Goal: Find specific page/section: Find specific page/section

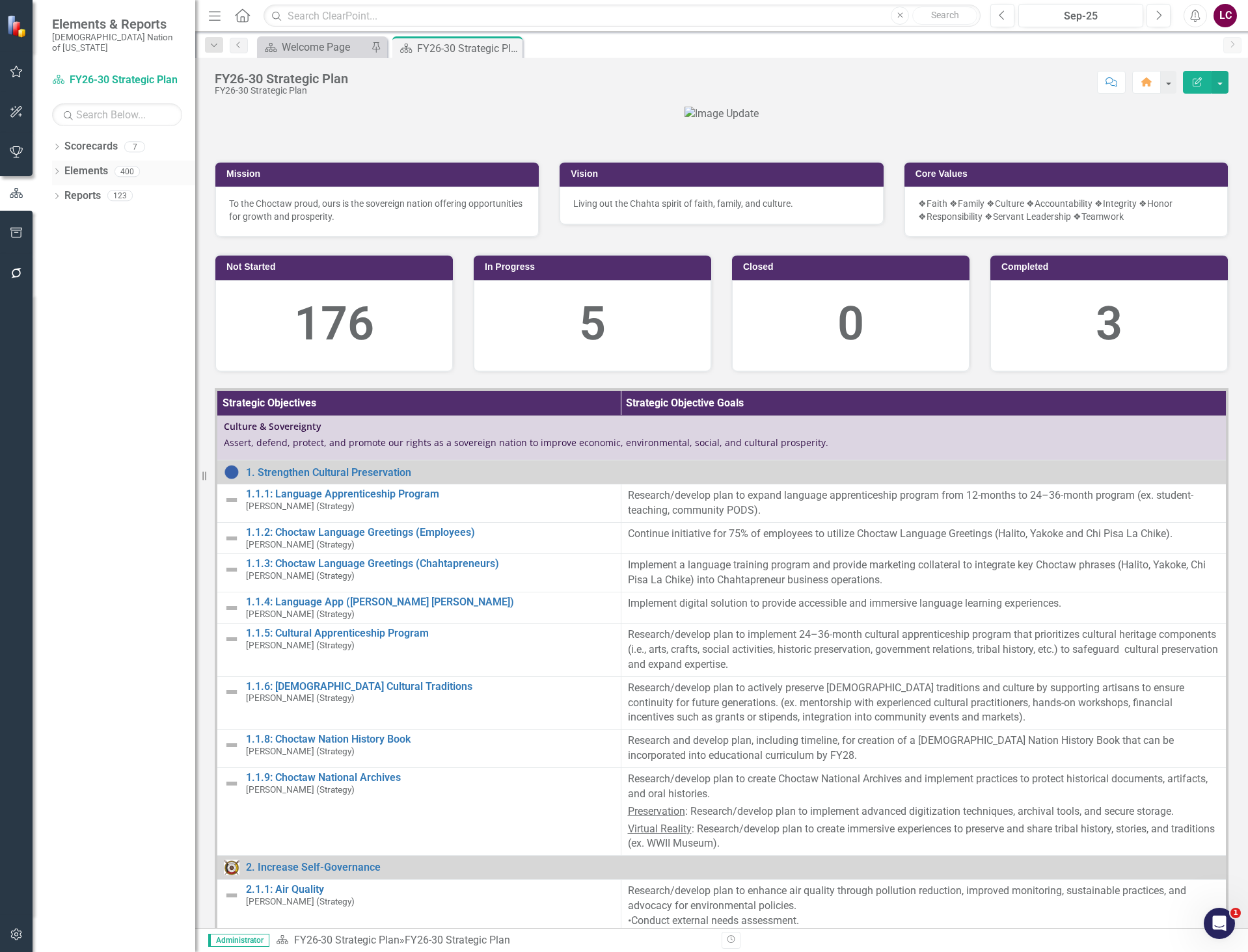
click at [91, 164] on link "Elements" at bounding box center [86, 171] width 43 height 15
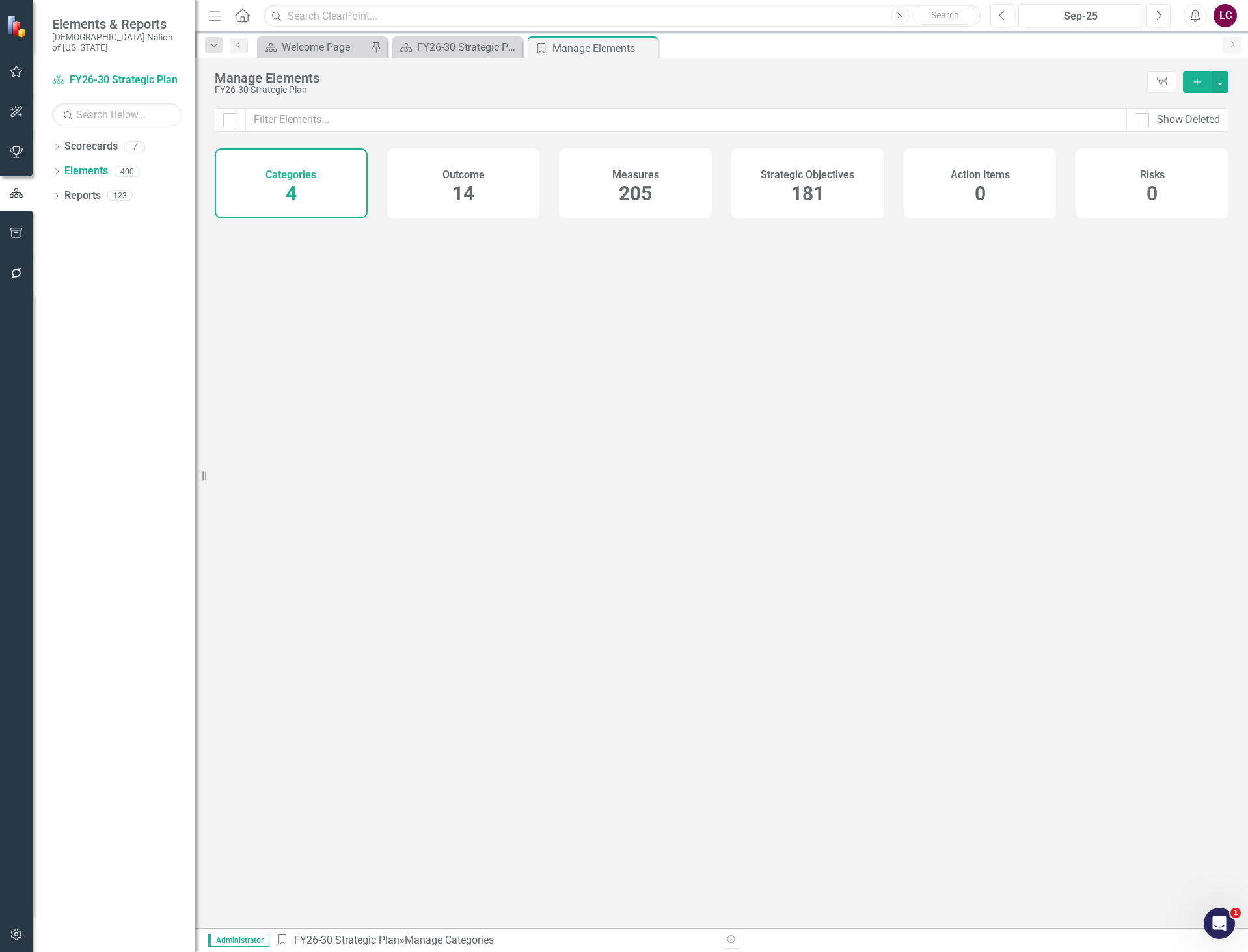
click at [818, 199] on span "181" at bounding box center [807, 193] width 33 height 23
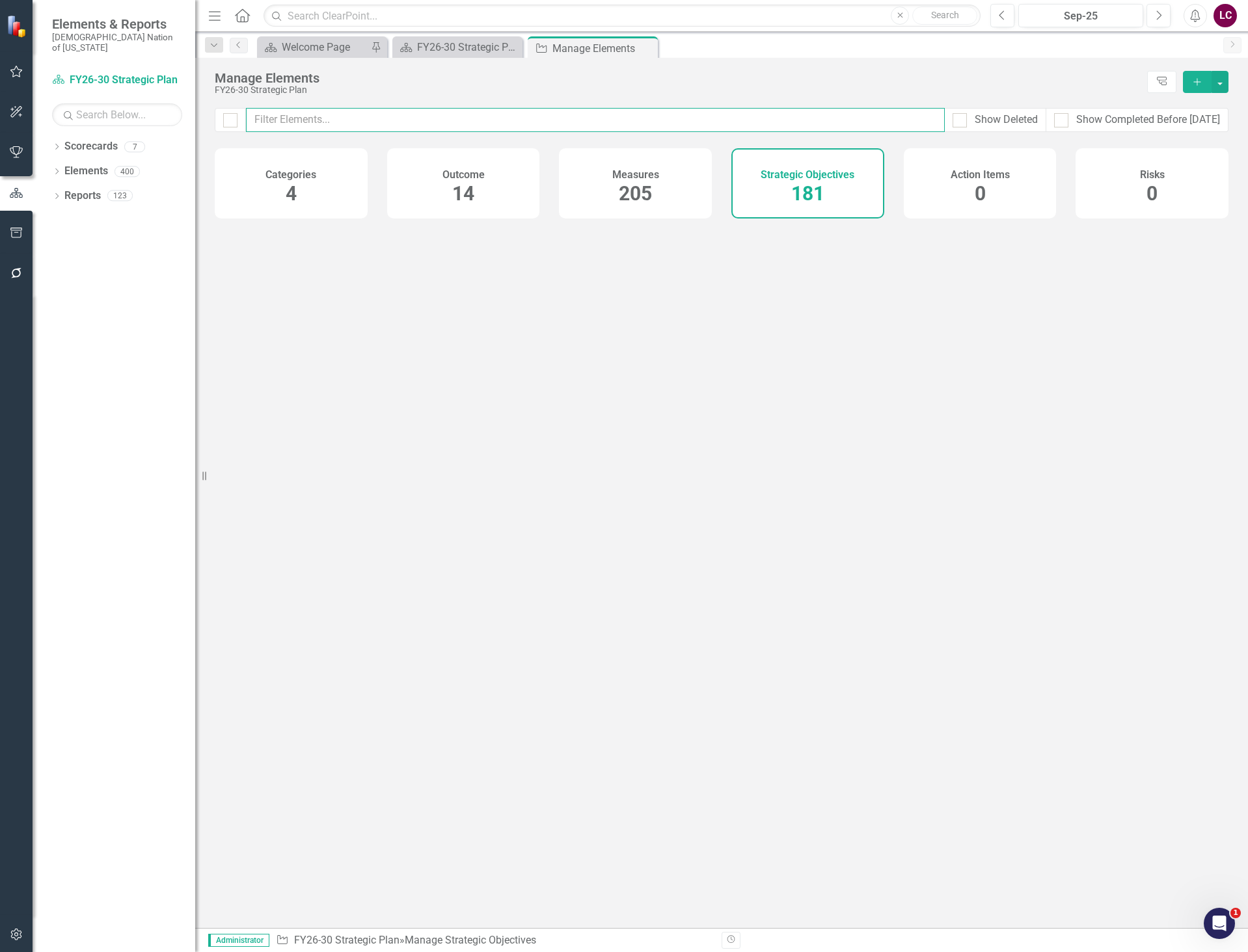
click at [689, 122] on input "text" at bounding box center [595, 120] width 699 height 24
type input "e"
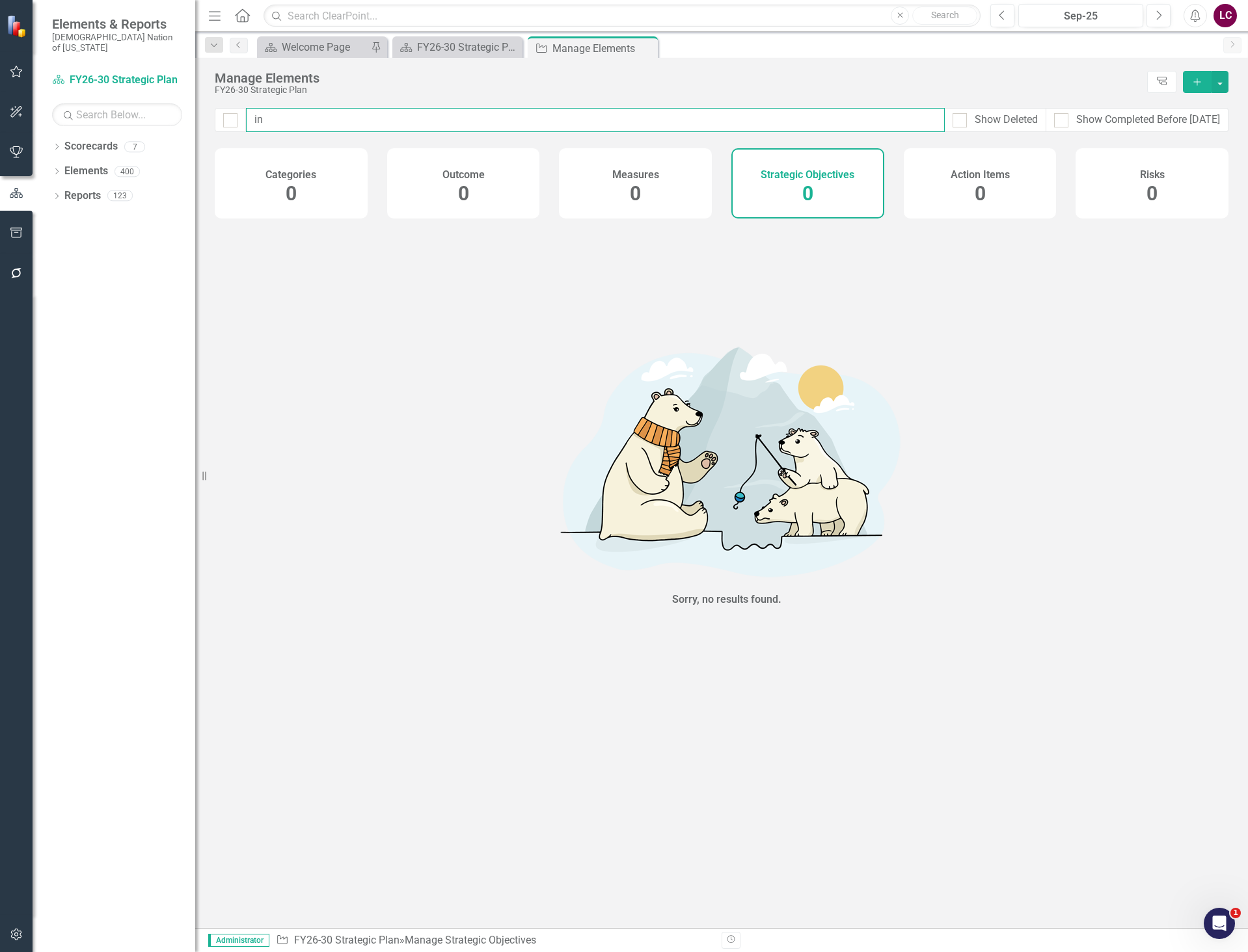
type input "i"
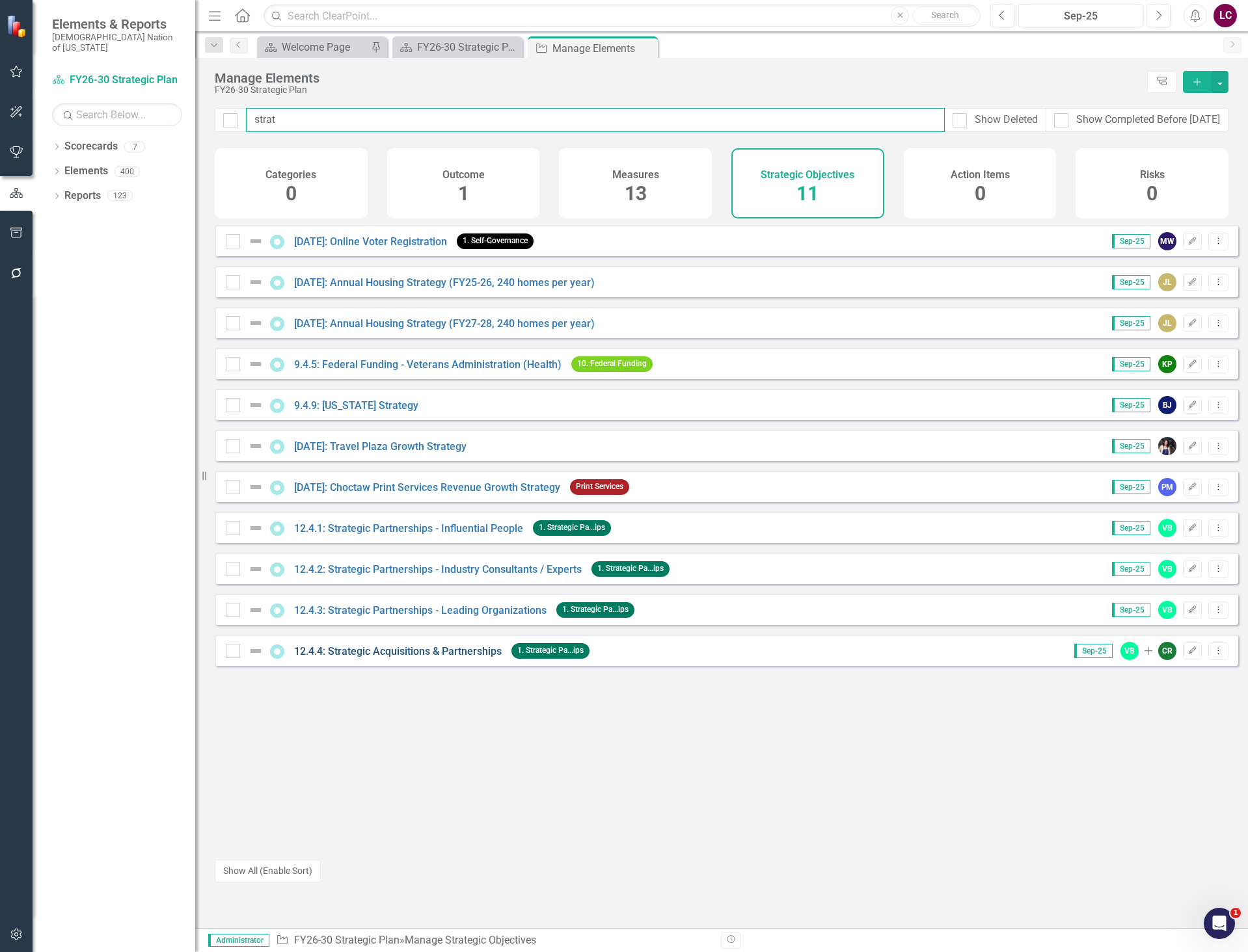
type input "strat"
click at [448, 657] on link "12.4.4: Strategic Acquisitions & Partnerships" at bounding box center [398, 651] width 208 height 12
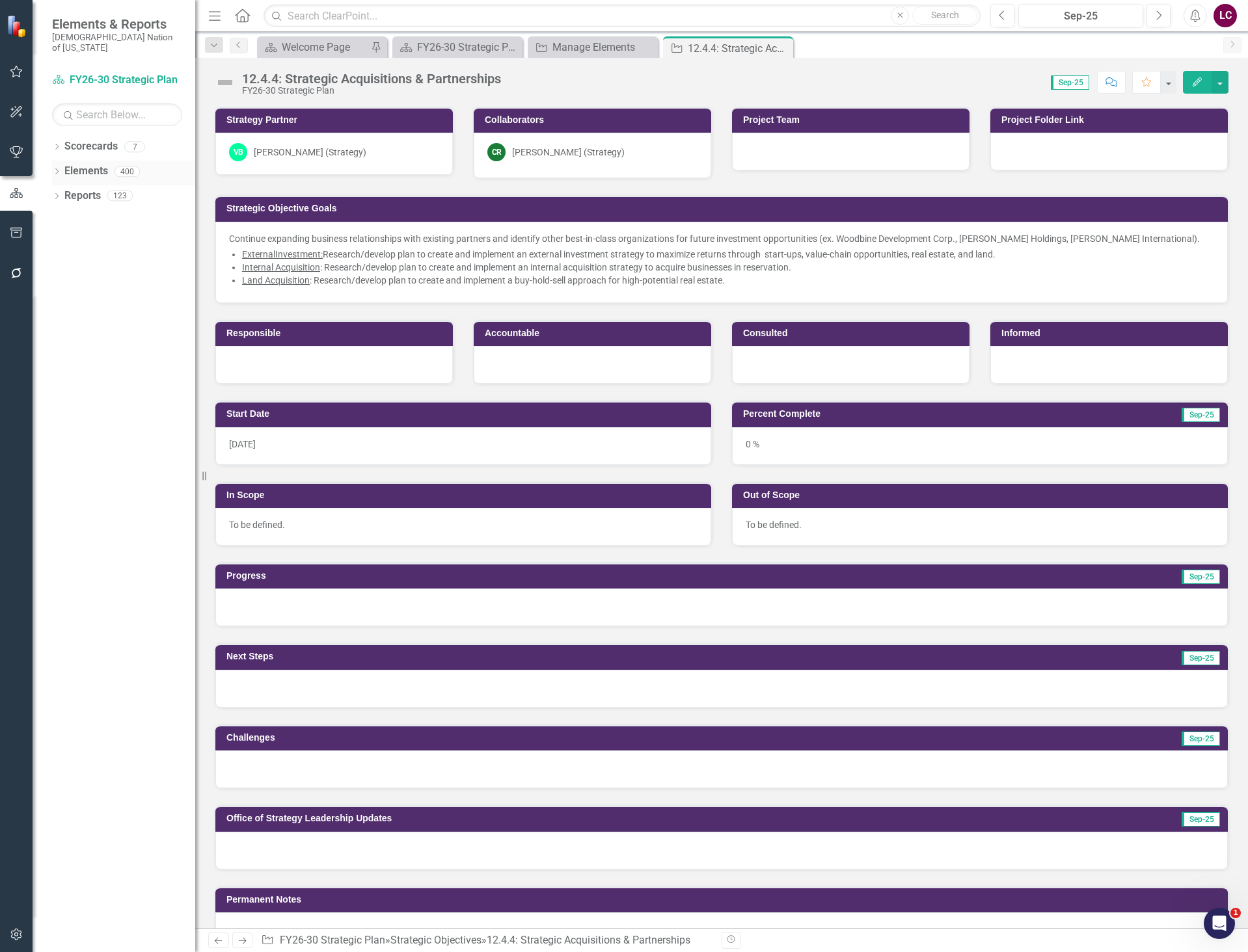
click at [98, 164] on link "Elements" at bounding box center [86, 171] width 43 height 15
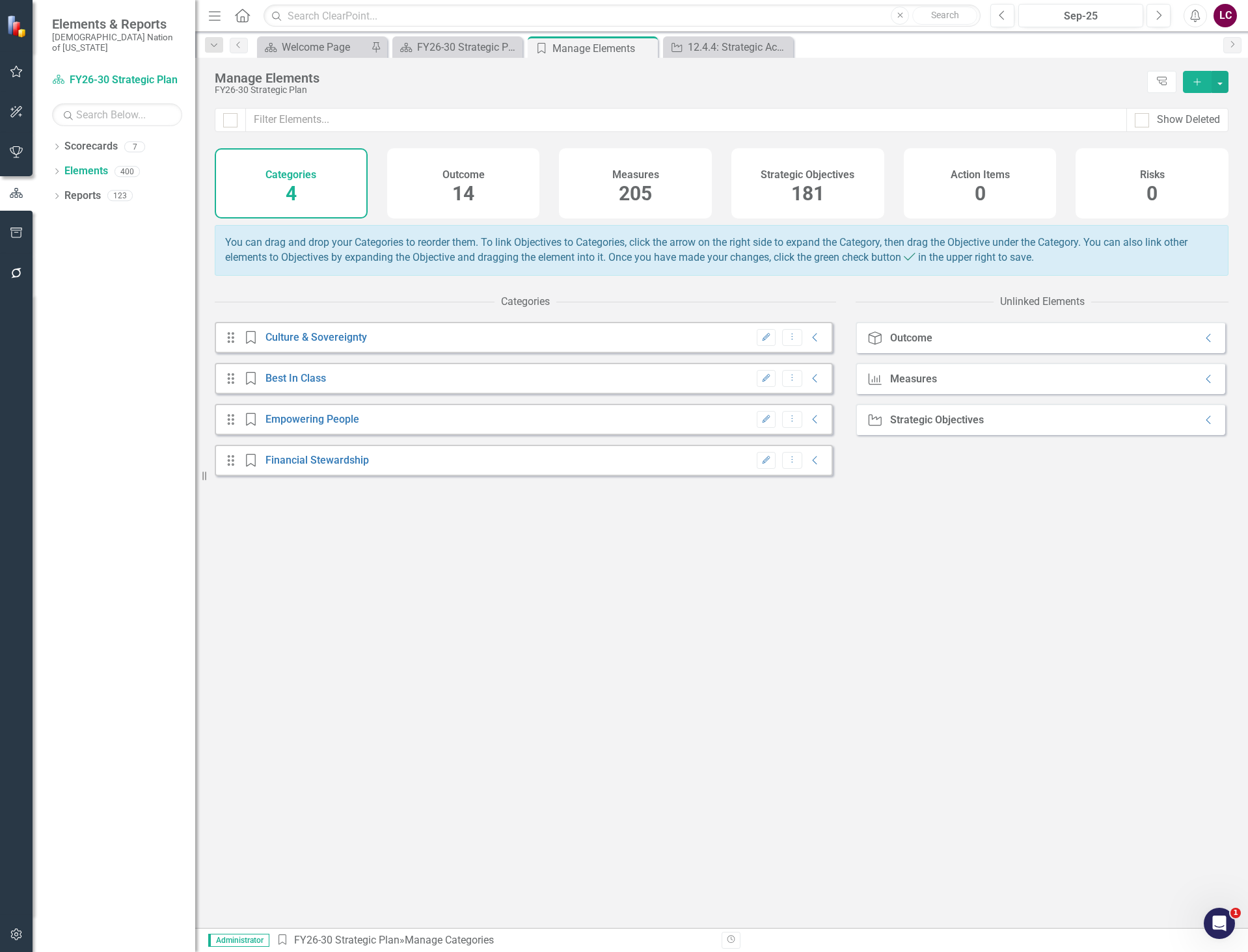
click at [803, 193] on span "181" at bounding box center [807, 193] width 33 height 23
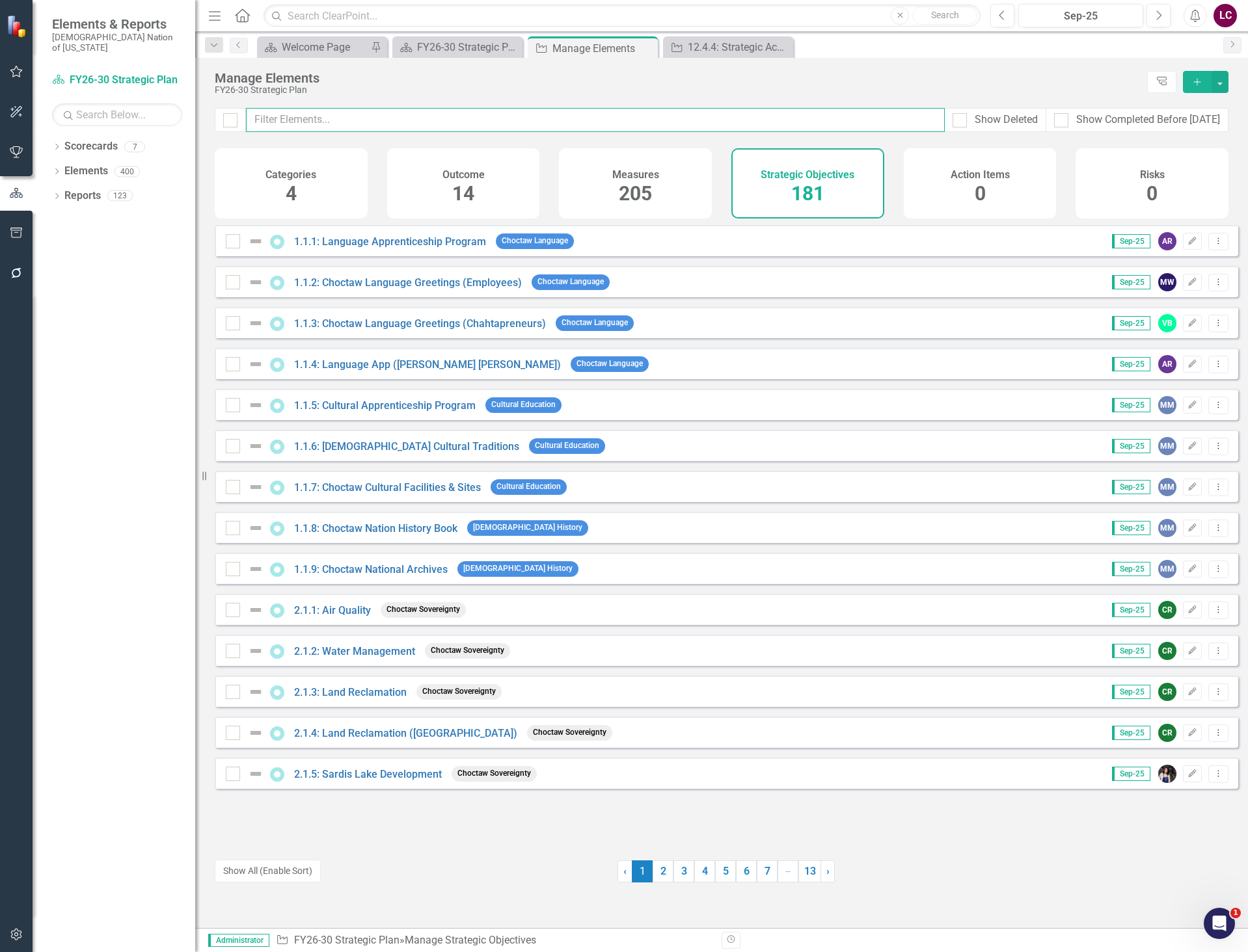
click at [554, 121] on input "text" at bounding box center [595, 120] width 699 height 24
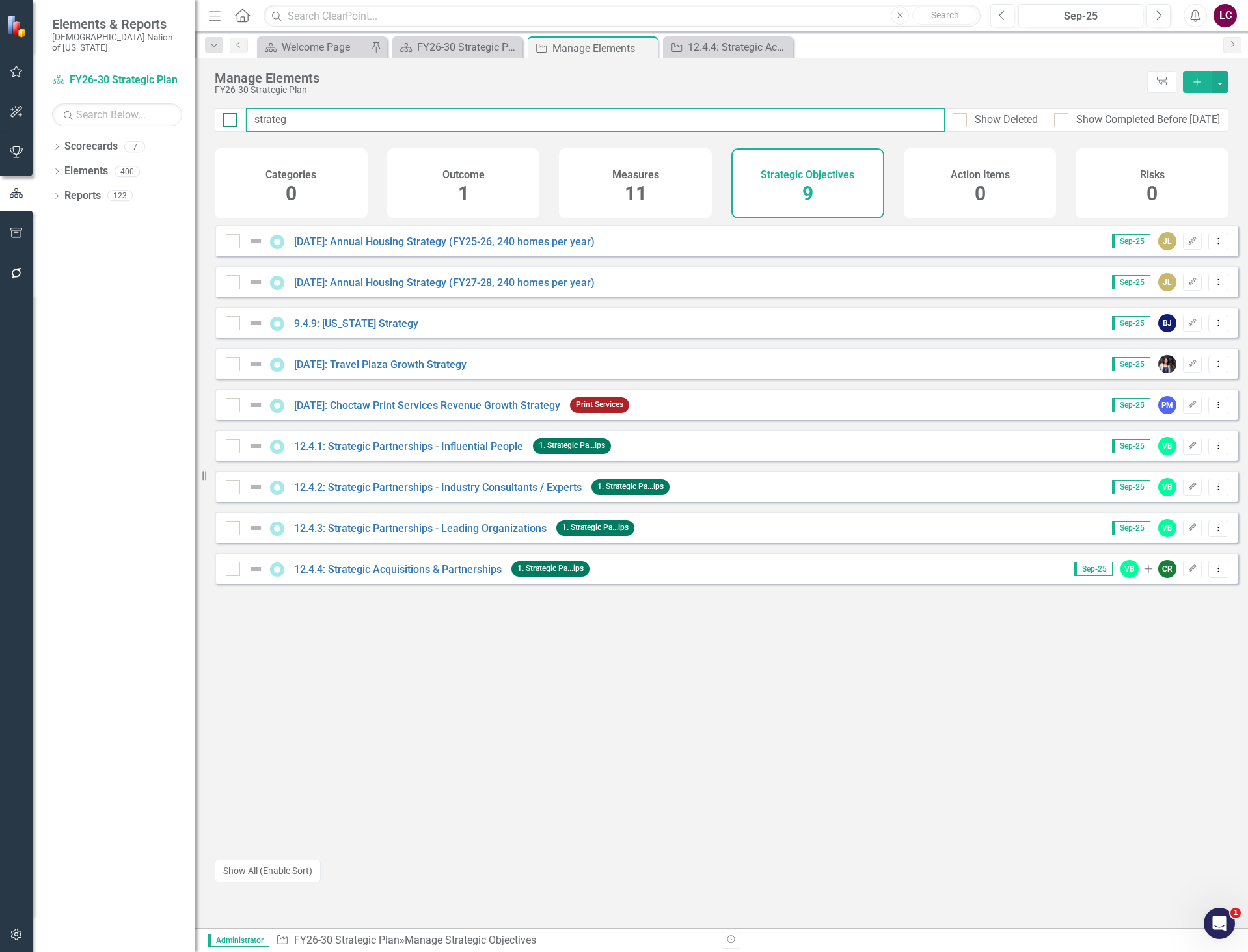
drag, startPoint x: 308, startPoint y: 119, endPoint x: 232, endPoint y: 125, distance: 76.2
click at [232, 125] on div "strateg Show Deleted Show Completed Before [DATE]" at bounding box center [722, 120] width 1014 height 24
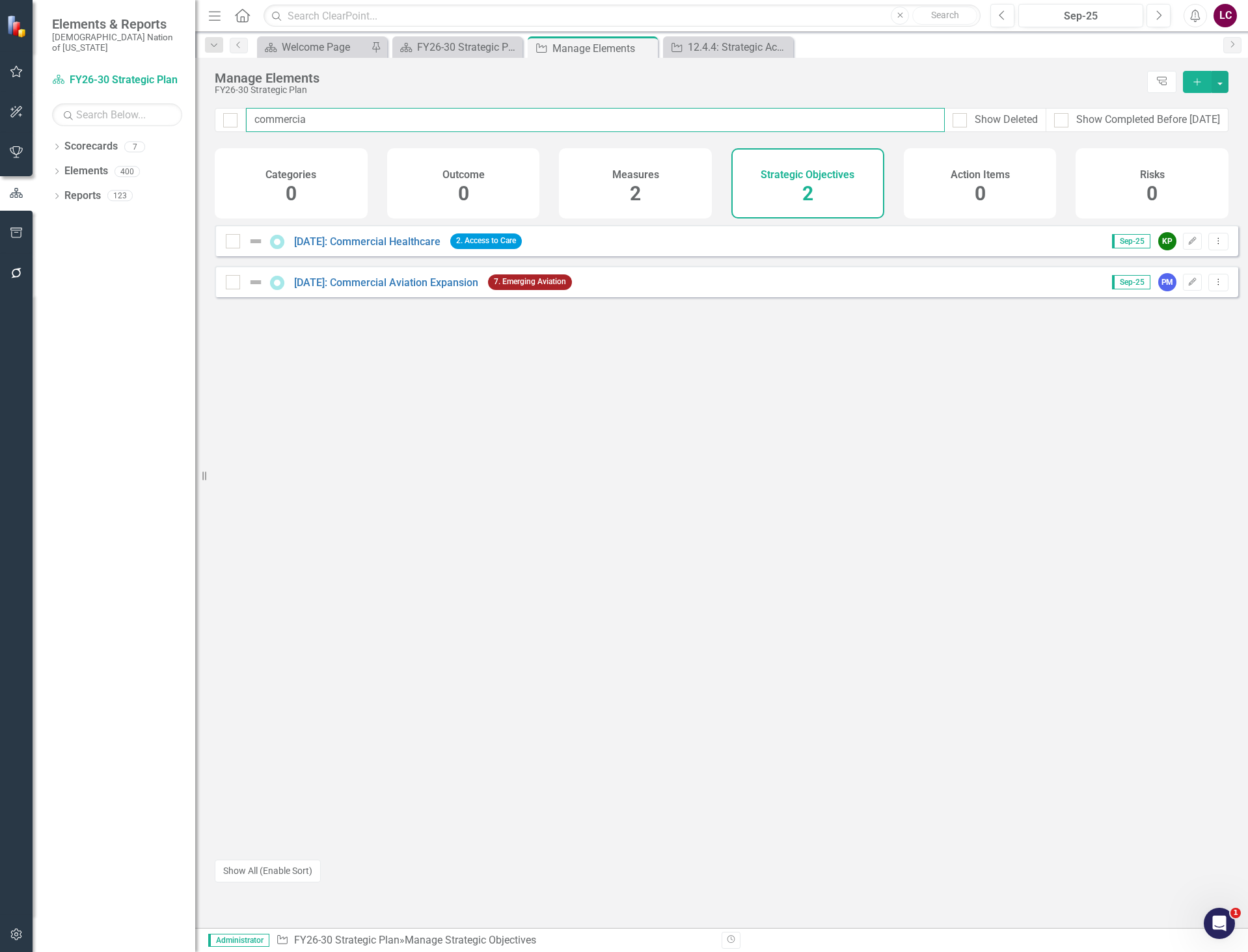
type input "commercia"
